Goal: Information Seeking & Learning: Compare options

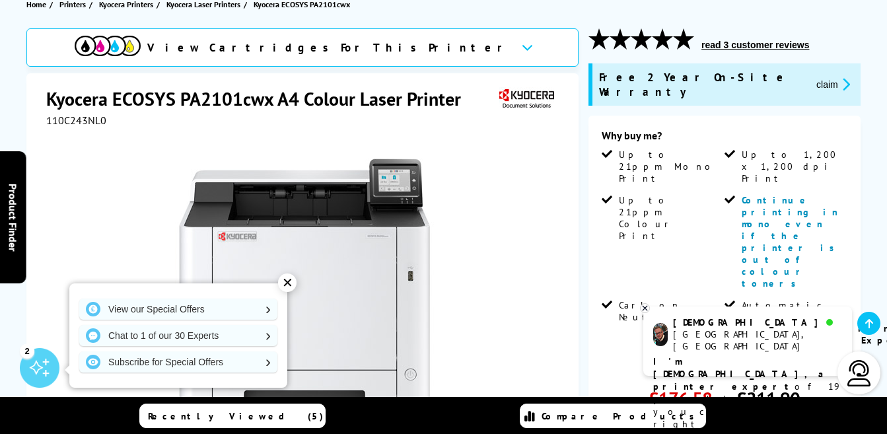
scroll to position [1, 0]
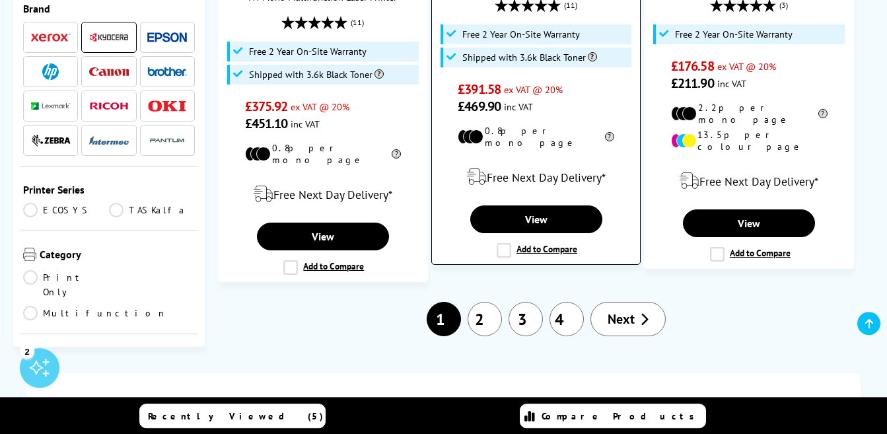
scroll to position [2200, 0]
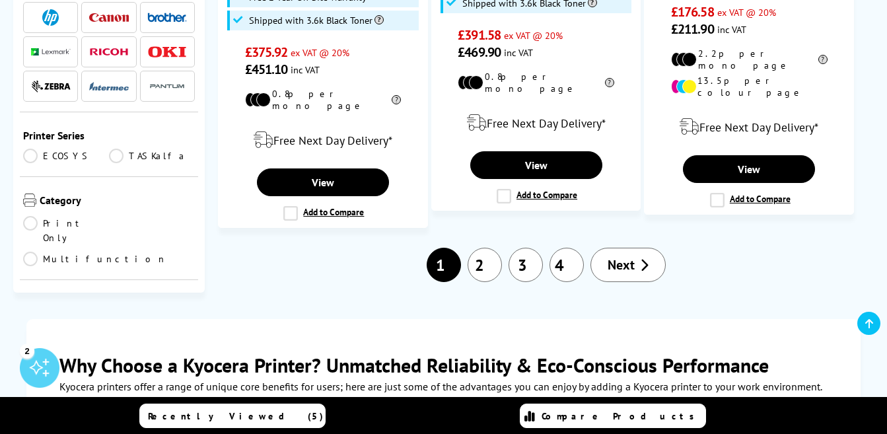
click at [631, 256] on span "Next" at bounding box center [620, 264] width 27 height 17
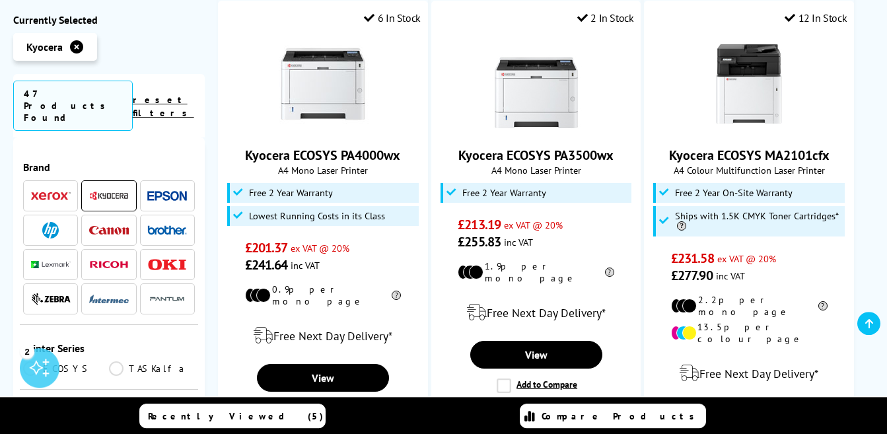
scroll to position [1414, 0]
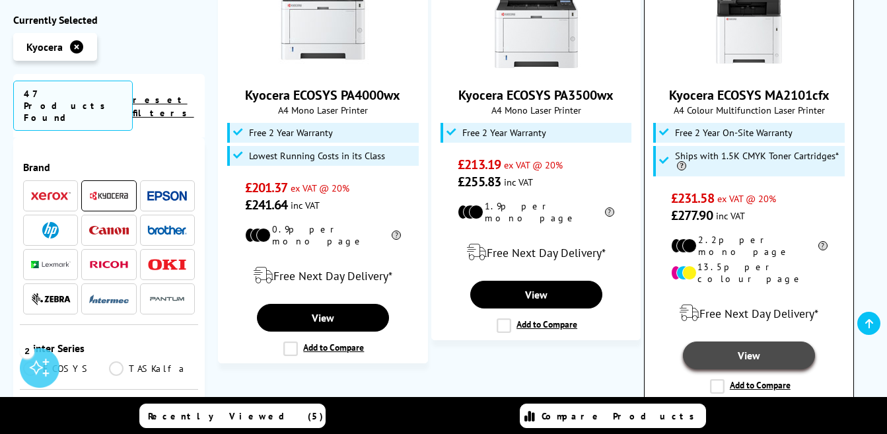
click at [758, 341] on link "View" at bounding box center [749, 355] width 132 height 28
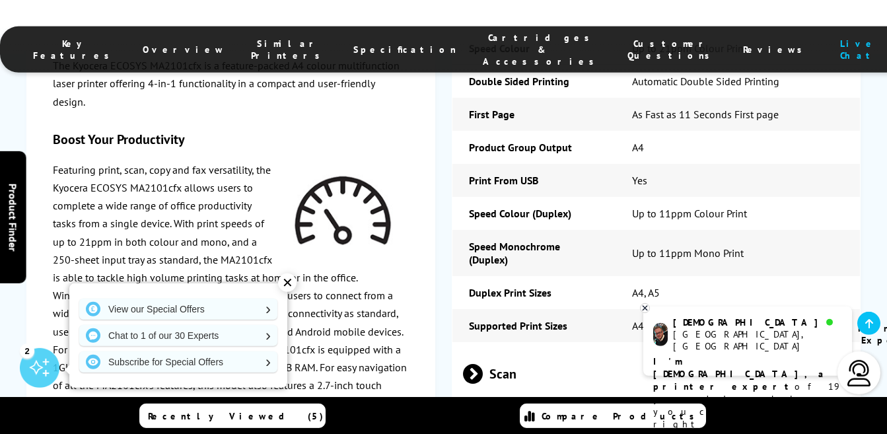
scroll to position [2357, 0]
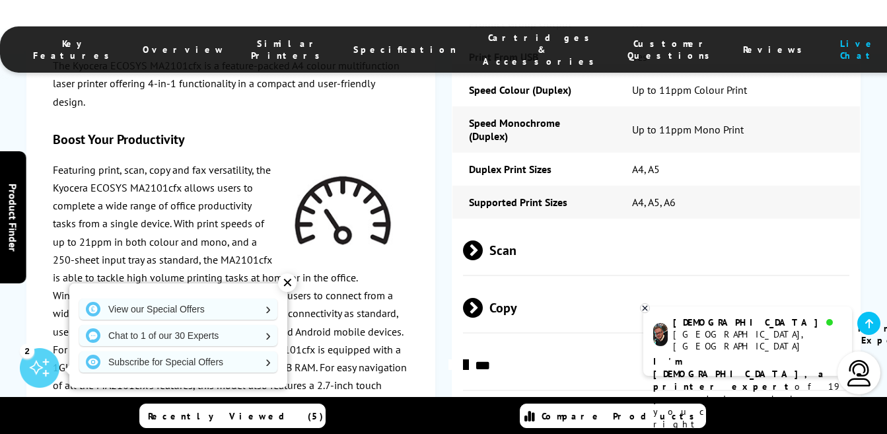
click at [493, 225] on span "Scan" at bounding box center [656, 250] width 387 height 50
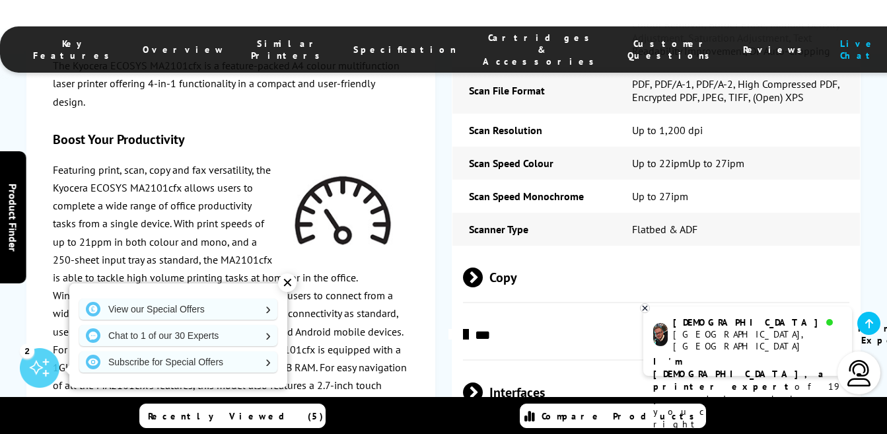
scroll to position [2985, 0]
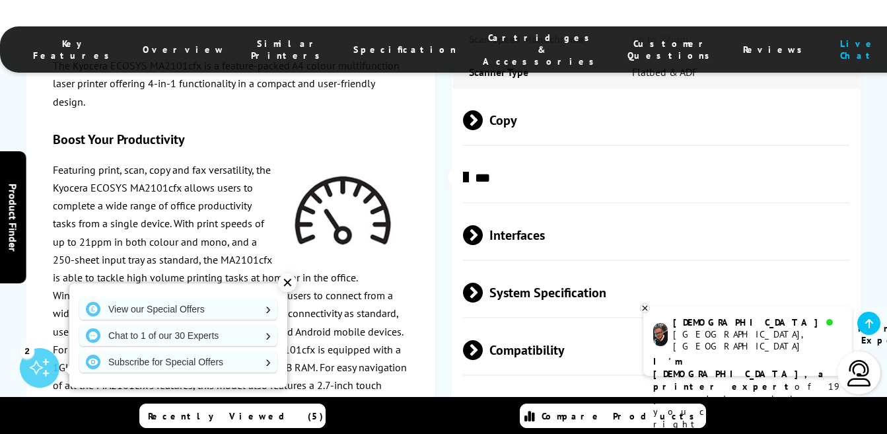
click at [490, 325] on span "Compatibility" at bounding box center [656, 350] width 387 height 50
click at [413, 193] on div "The Kyocera ECOSYS MA2101cfx is a feature-packed A4 colour multifunction laser …" at bounding box center [230, 358] width 409 height 656
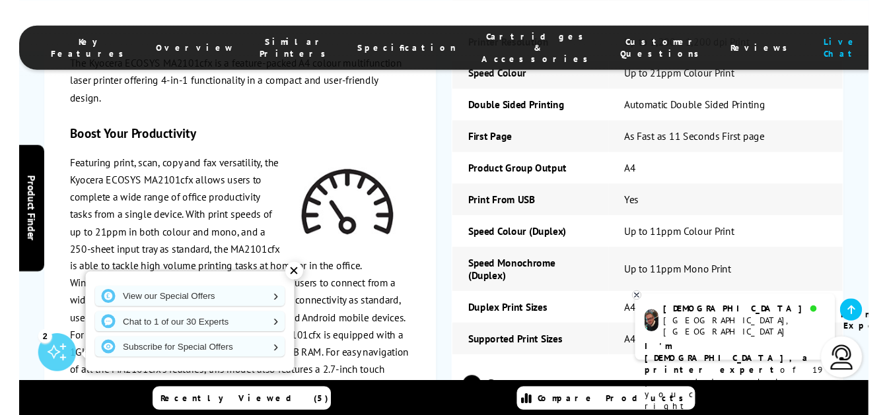
scroll to position [2200, 0]
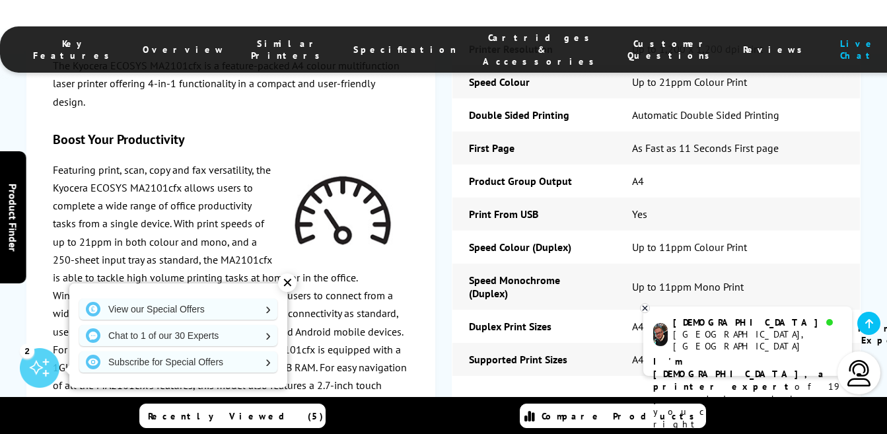
drag, startPoint x: 200, startPoint y: 67, endPoint x: 80, endPoint y: 64, distance: 120.2
copy div "Key Features Overview Similar Printers Specification Cartridges & Accessories C…"
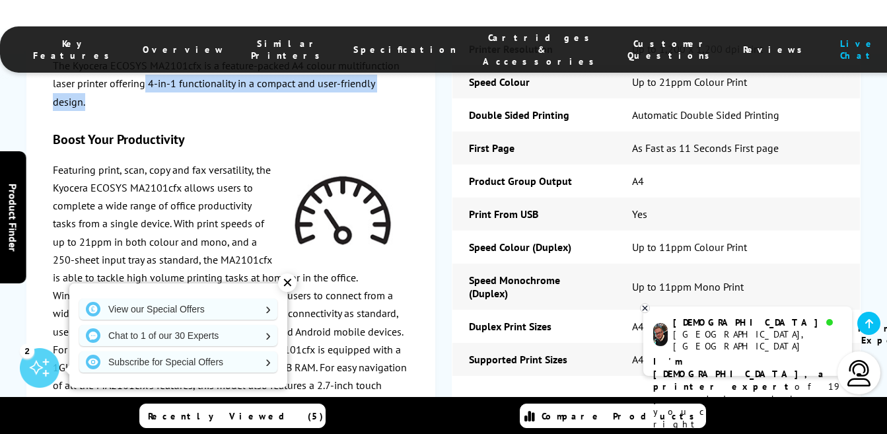
click at [147, 93] on p "The Kyocera ECOSYS MA2101cfx is a feature-packed A4 colour multifunction laser …" at bounding box center [231, 84] width 356 height 54
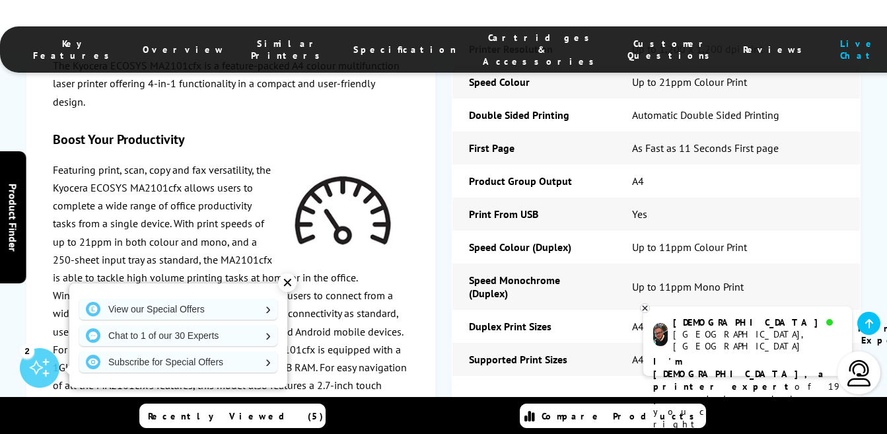
click at [191, 126] on div "The Kyocera ECOSYS MA2101cfx is a feature-packed A4 colour multifunction laser …" at bounding box center [231, 358] width 356 height 603
click at [198, 67] on div "Key Features Overview Similar Printers Specification Cartridges & Accessories C…" at bounding box center [443, 39] width 887 height 79
drag, startPoint x: 75, startPoint y: 65, endPoint x: 198, endPoint y: 73, distance: 123.7
click at [191, 96] on p "The Kyocera ECOSYS MA2101cfx is a feature-packed A4 colour multifunction laser …" at bounding box center [231, 84] width 356 height 54
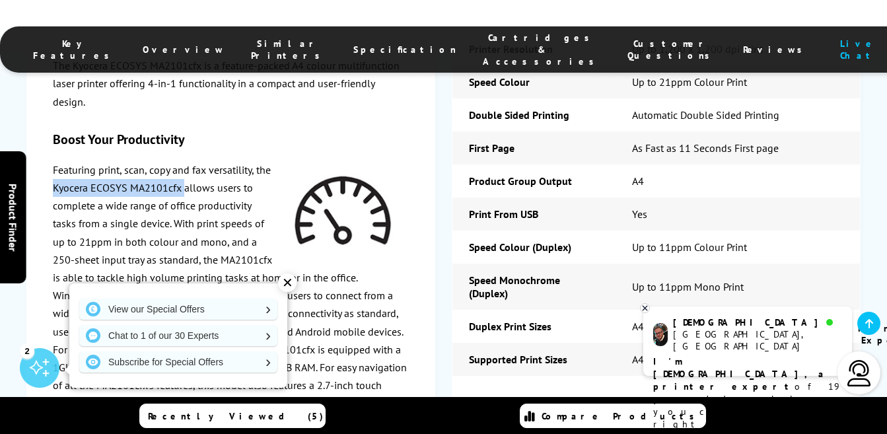
drag, startPoint x: 182, startPoint y: 186, endPoint x: 53, endPoint y: 186, distance: 129.4
click at [53, 186] on div "The Kyocera ECOSYS MA2101cfx is a feature-packed A4 colour multifunction laser …" at bounding box center [230, 358] width 409 height 656
copy p "Kyocera ECOSYS MA2101cfx"
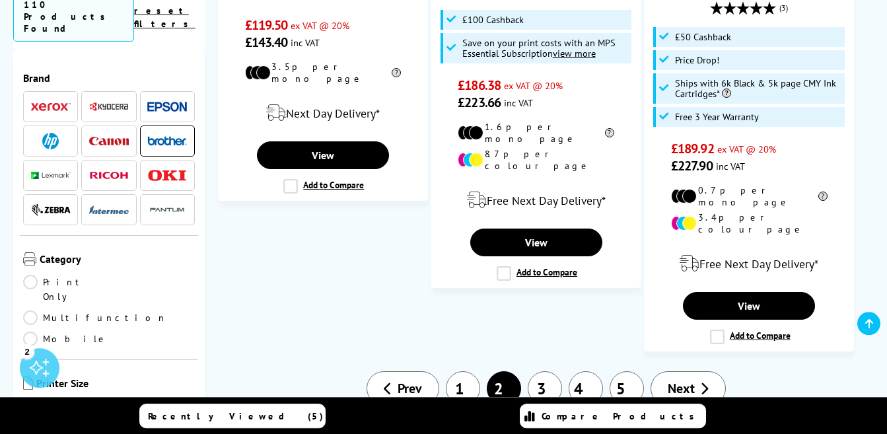
scroll to position [2043, 0]
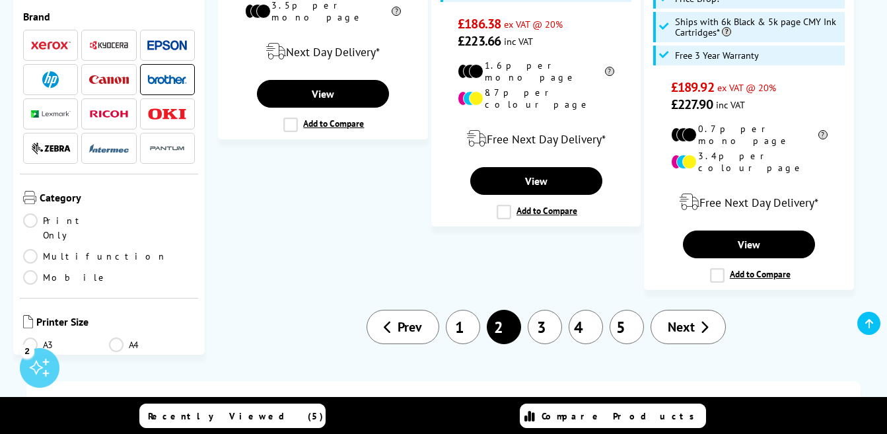
click at [663, 310] on link "Next" at bounding box center [687, 327] width 75 height 34
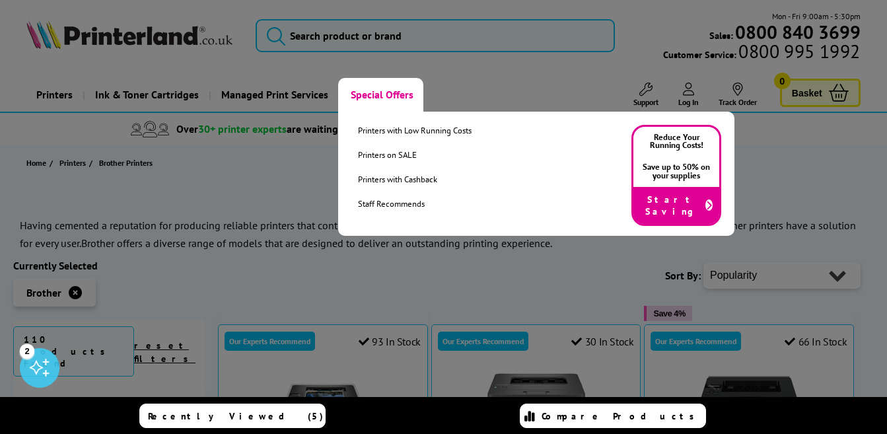
click at [378, 92] on link "Special Offers" at bounding box center [380, 95] width 85 height 34
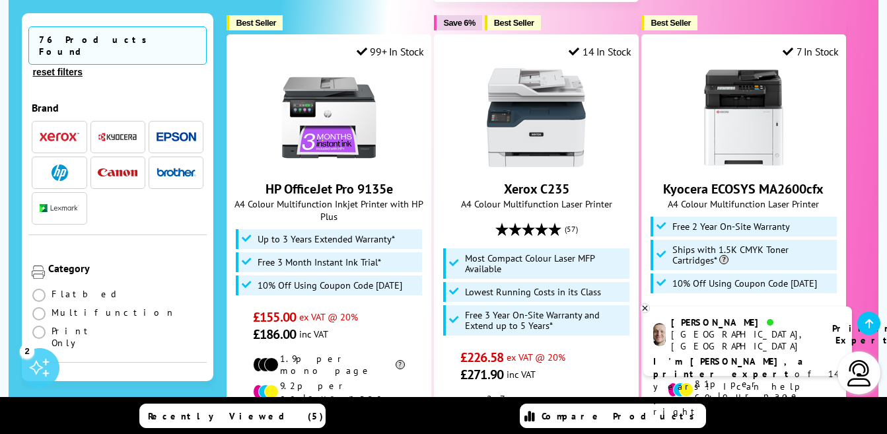
scroll to position [2200, 0]
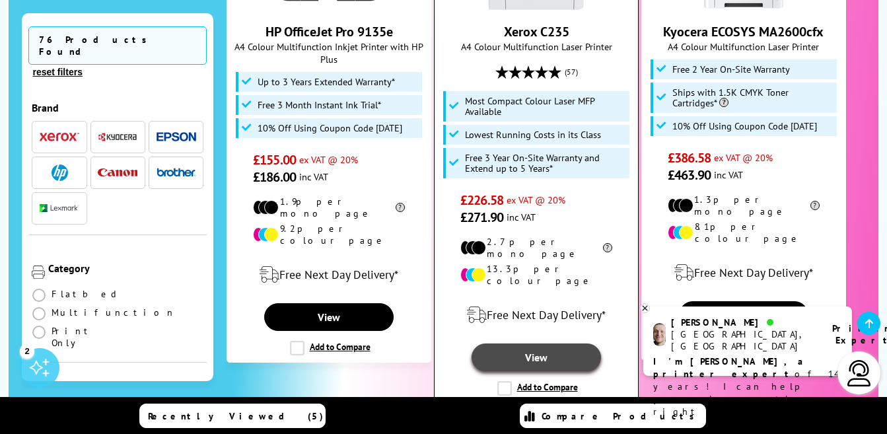
click at [552, 343] on link "View" at bounding box center [535, 357] width 129 height 28
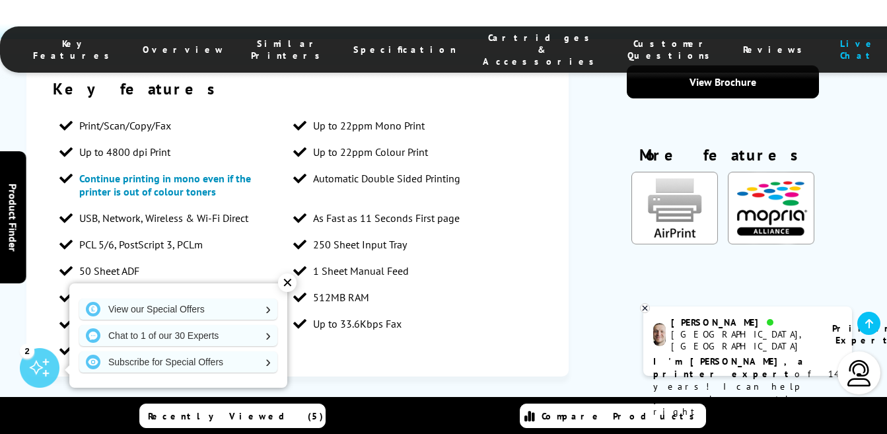
scroll to position [2357, 0]
